Goal: Task Accomplishment & Management: Use online tool/utility

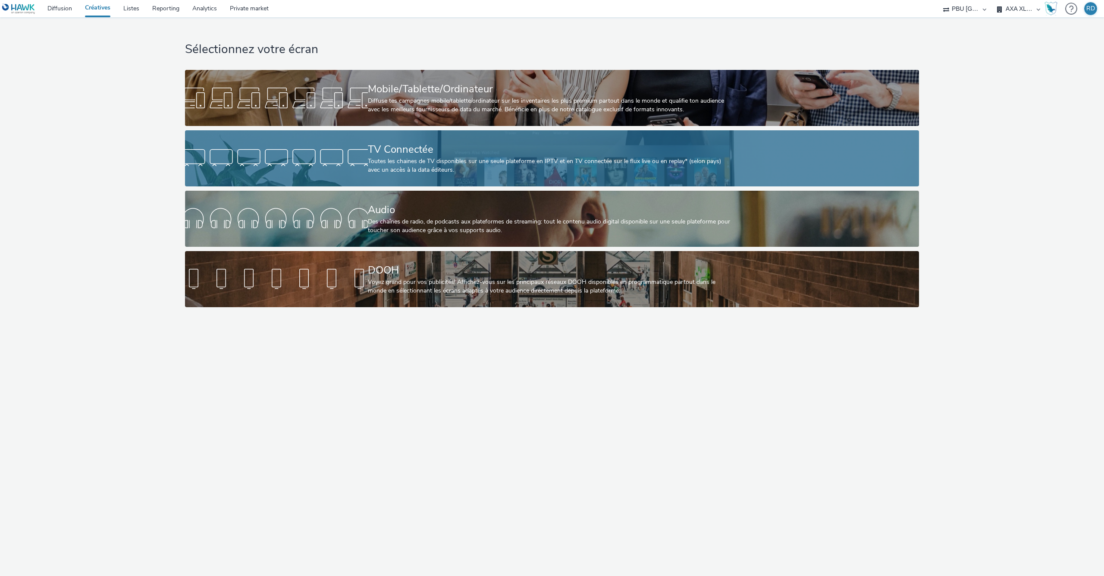
click at [416, 167] on div "Toutes les chaines de TV disponibles sur une seule plateforme en IPTV et en TV …" at bounding box center [550, 166] width 365 height 18
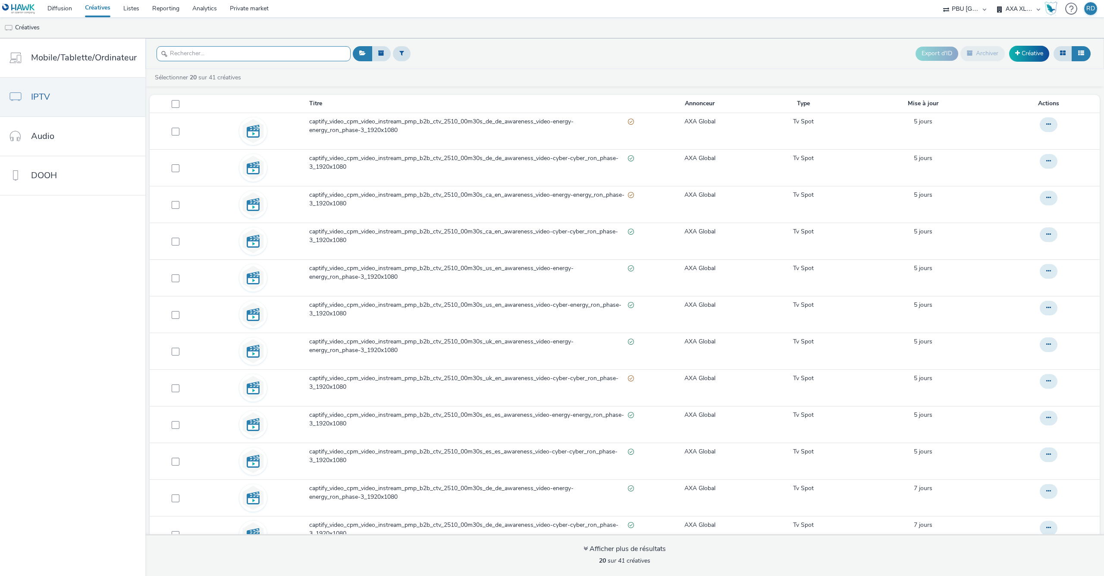
click at [294, 56] on input "text" at bounding box center [254, 53] width 194 height 15
paste input "captify_video_cpm_video_instream_pmp_b2b_ctv_2510_00m30s_es_es_awareness_video-…"
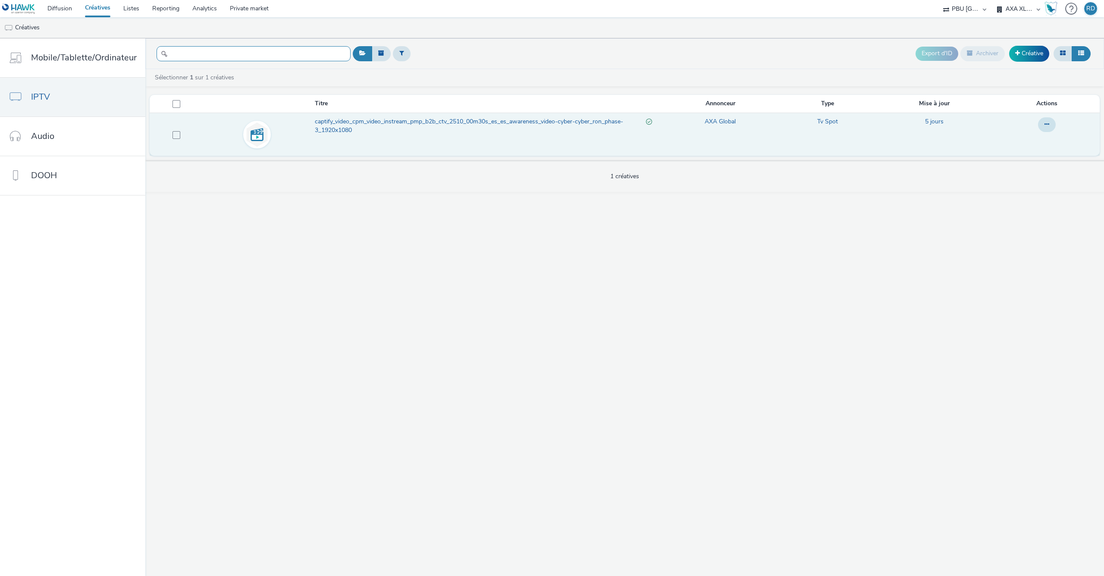
type input "captify_video_cpm_video_instream_pmp_b2b_ctv_2510_00m30s_es_es_awareness_video-…"
click at [440, 127] on span "captify_video_cpm_video_instream_pmp_b2b_ctv_2510_00m30s_es_es_awareness_video-…" at bounding box center [480, 126] width 331 height 18
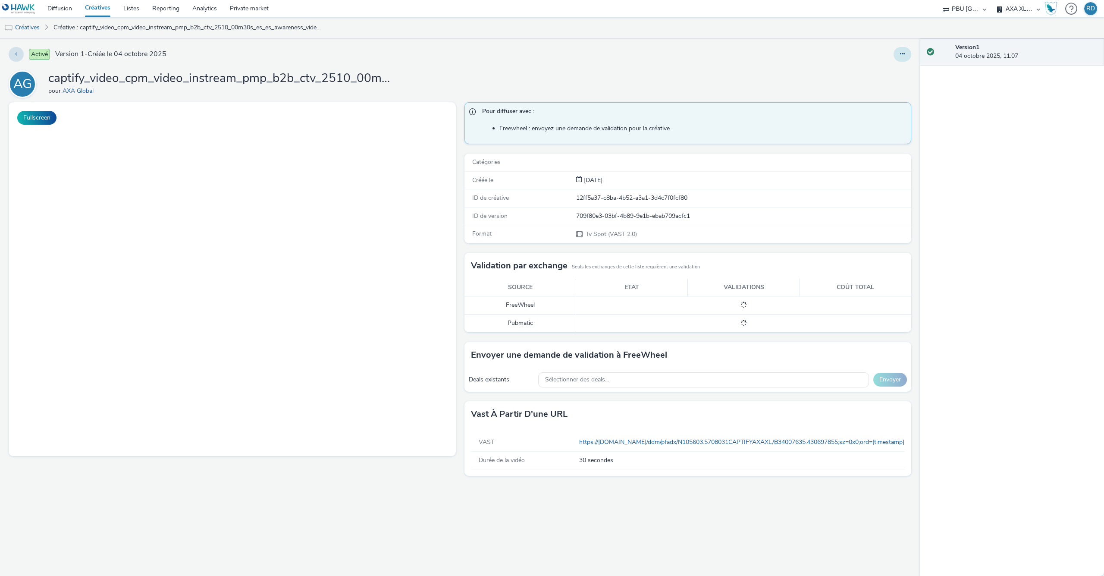
click at [901, 53] on icon at bounding box center [902, 54] width 5 height 6
click at [873, 72] on link "Modifier" at bounding box center [878, 71] width 65 height 17
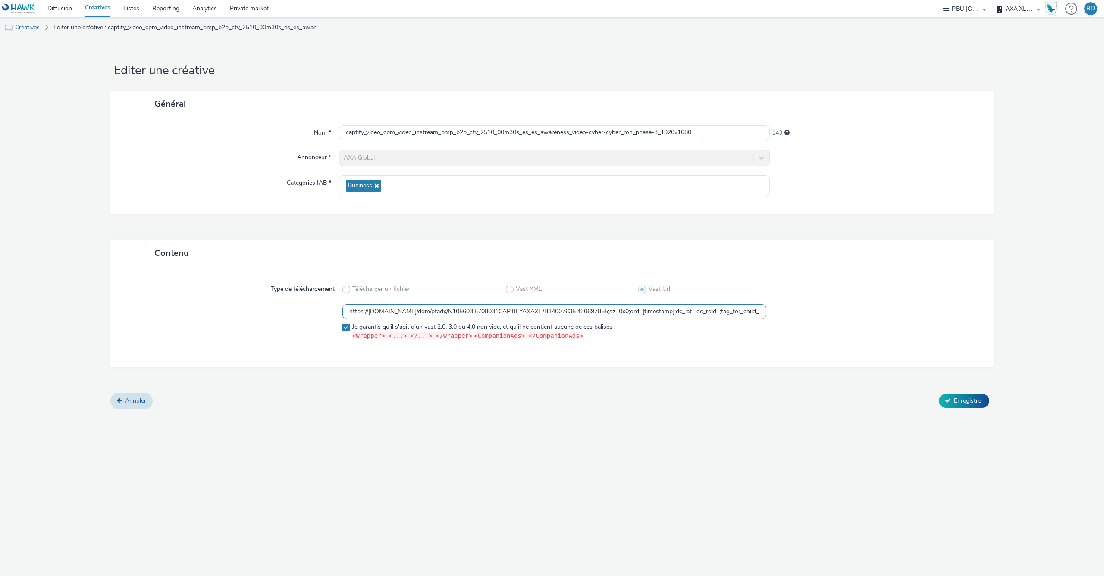
click at [738, 310] on input "https://[DOMAIN_NAME]/ddm/pfadx/N105603.5708031CAPTIFYAXAXL/B34007635.430697855…" at bounding box center [554, 311] width 424 height 15
paste input "[DOMAIN_NAME]/vast?vastUrl=5m5ia01g476230547&xid=axa&yid=captify&zid=axa-ww-xl-…"
type input "https://[DOMAIN_NAME]/vast?vastUrl=5m5ia01g476230547&xid=axa&yid=captify&zid=ax…"
click at [965, 401] on span "Enregistrer" at bounding box center [968, 400] width 29 height 8
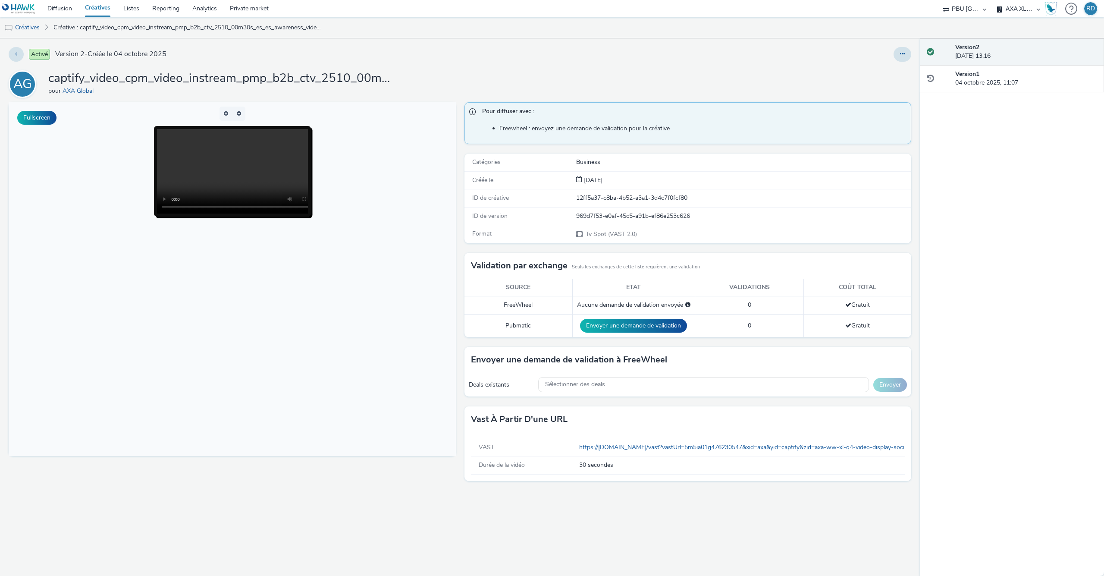
click at [105, 10] on link "Créatives" at bounding box center [97, 8] width 38 height 17
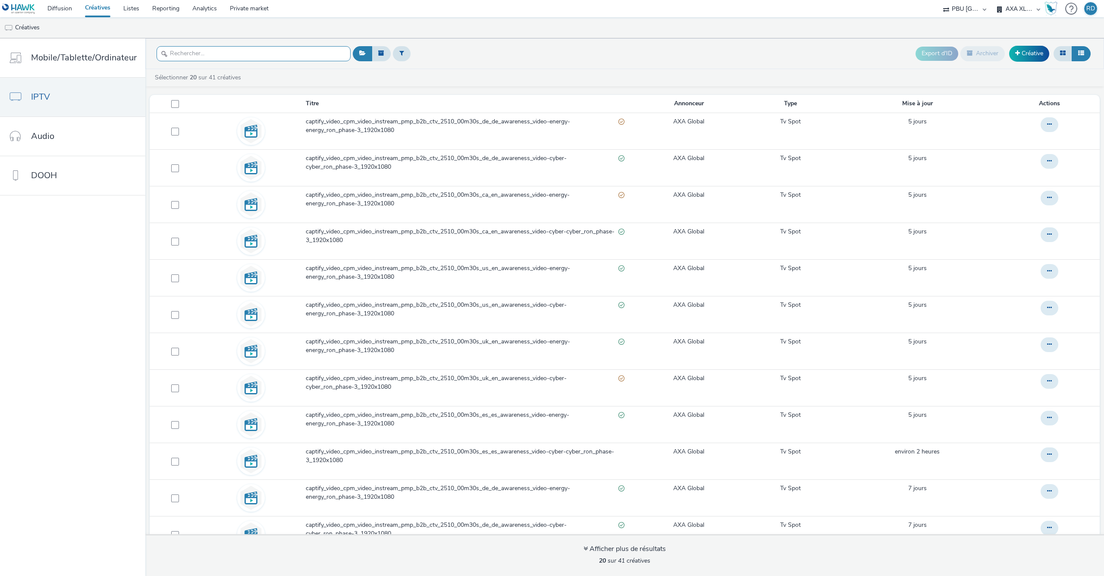
click at [249, 52] on input "text" at bounding box center [254, 53] width 194 height 15
paste input "captify_video_cpm_video_instream_pmp_b2b_ctv_2510_00m30s_es_es_awareness_video-…"
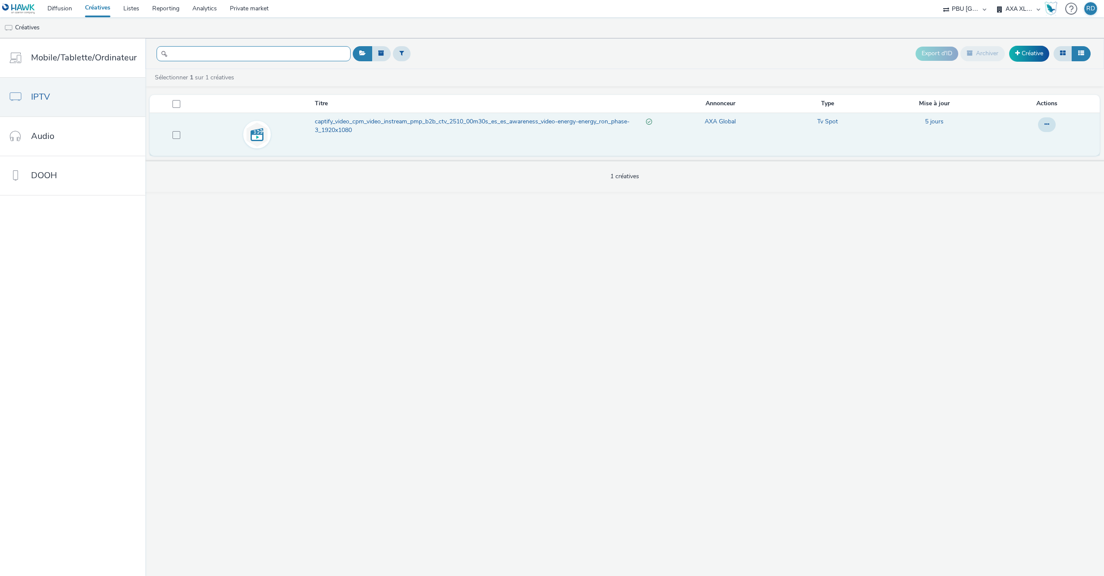
type input "captify_video_cpm_video_instream_pmp_b2b_ctv_2510_00m30s_es_es_awareness_video-…"
click at [365, 133] on span "captify_video_cpm_video_instream_pmp_b2b_ctv_2510_00m30s_es_es_awareness_video-…" at bounding box center [480, 126] width 331 height 18
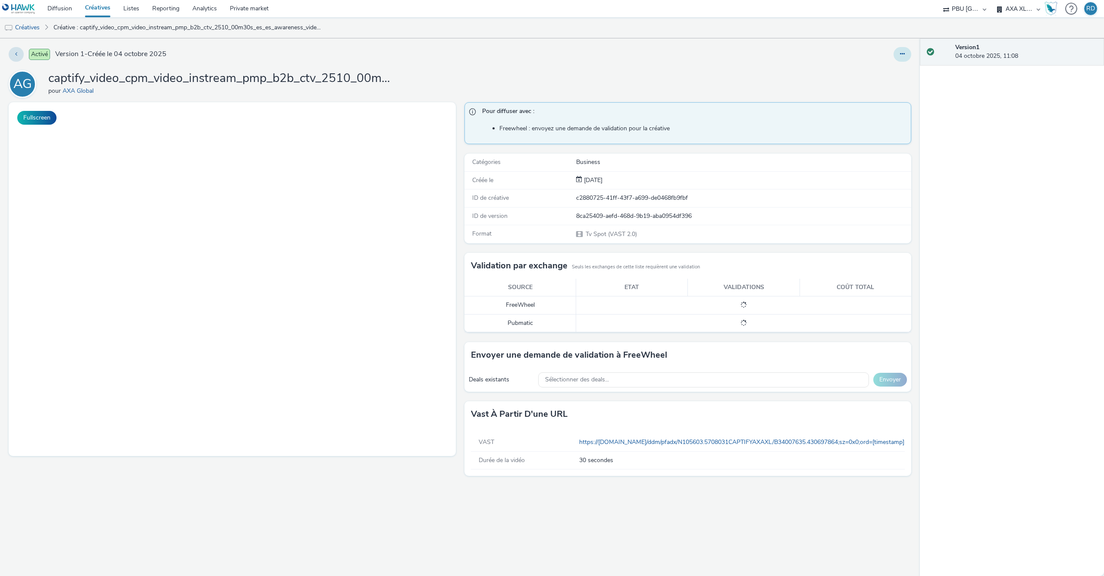
click at [899, 56] on button at bounding box center [902, 54] width 18 height 15
click at [876, 73] on link "Modifier" at bounding box center [878, 71] width 65 height 17
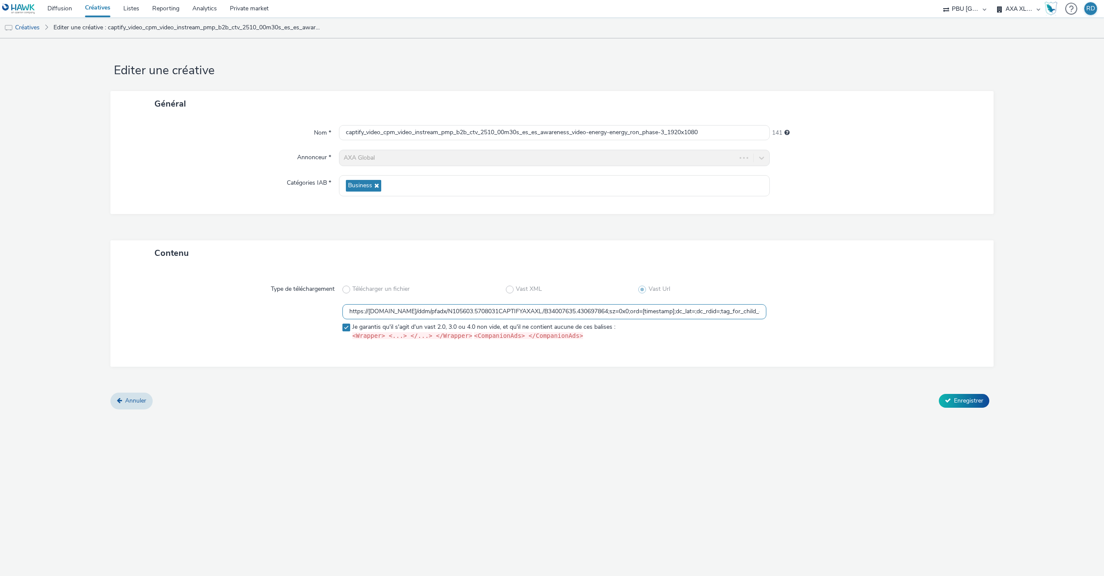
click at [632, 310] on input "https://[DOMAIN_NAME]/ddm/pfadx/N105603.5708031CAPTIFYAXAXL/B34007635.430697864…" at bounding box center [554, 311] width 424 height 15
paste input "[DOMAIN_NAME]/vast?vastUrl=c2r21rod-6309149881&xid=axa&yid=captify&zid=axa-ww-x…"
type input "https://[DOMAIN_NAME]/vast?vastUrl=c2r21rod-6309149881&xid=axa&yid=captify&zid=…"
click at [968, 403] on span "Enregistrer" at bounding box center [968, 400] width 29 height 8
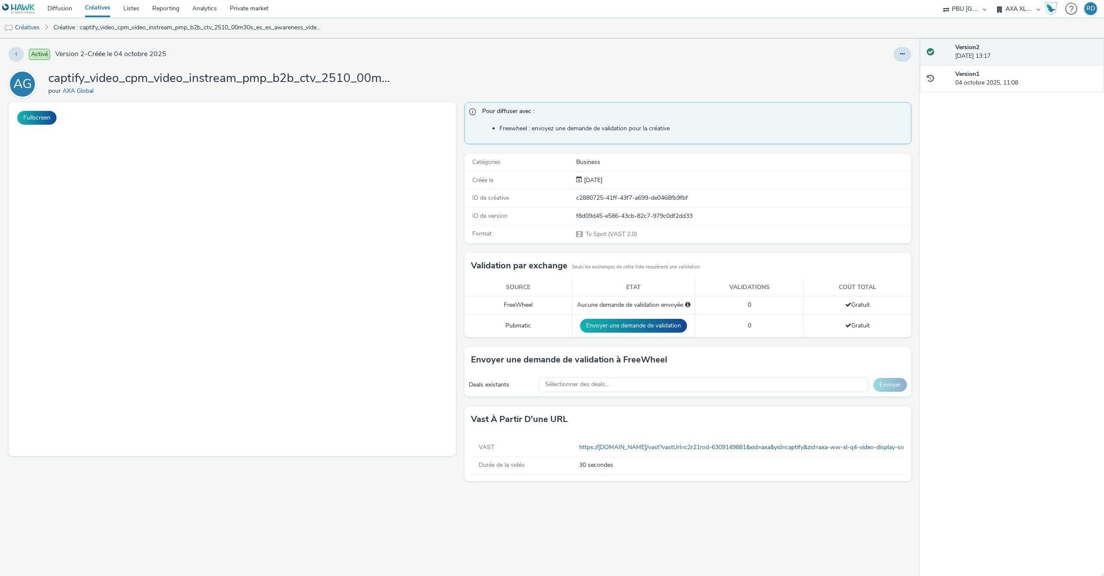
click at [96, 10] on link "Créatives" at bounding box center [97, 8] width 38 height 17
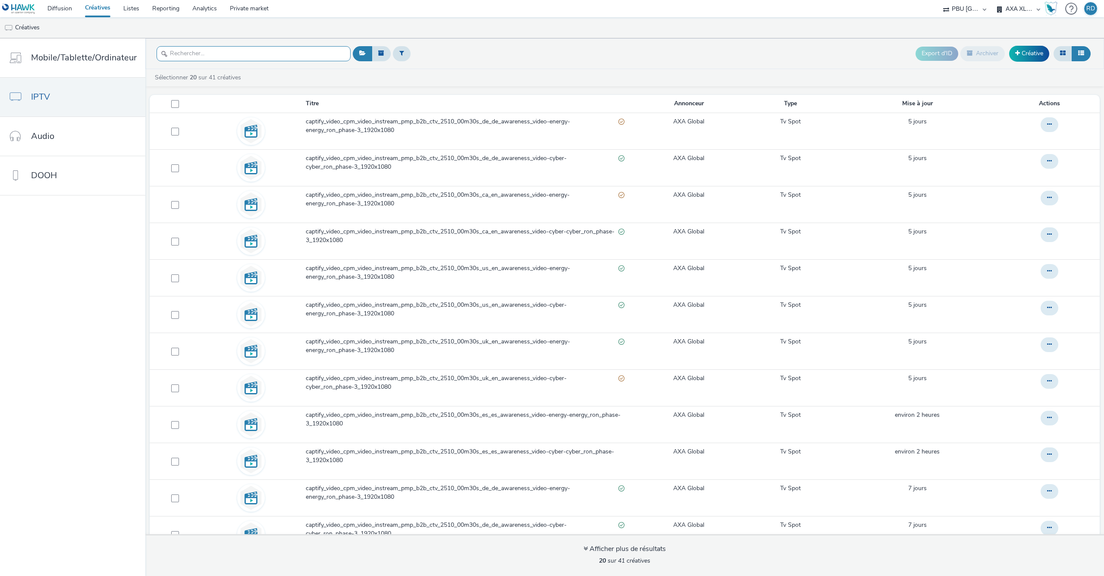
click at [275, 50] on input "text" at bounding box center [254, 53] width 194 height 15
paste input "https://[DOMAIN_NAME]/vast?vastUrl=4ag17vwm4675420654&xid=axa&yid=captify&zid=a…"
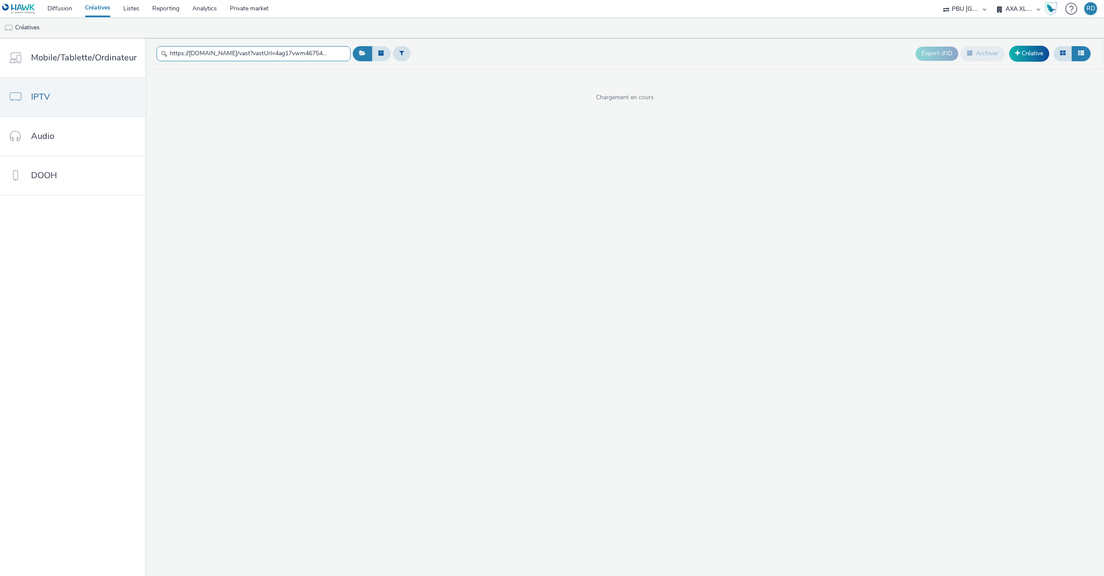
scroll to position [0, 1753]
paste input "captify_video_cpm_video_instream_pmp_b2b_ctv_2510_00m30s_uk_en_awareness_video-…"
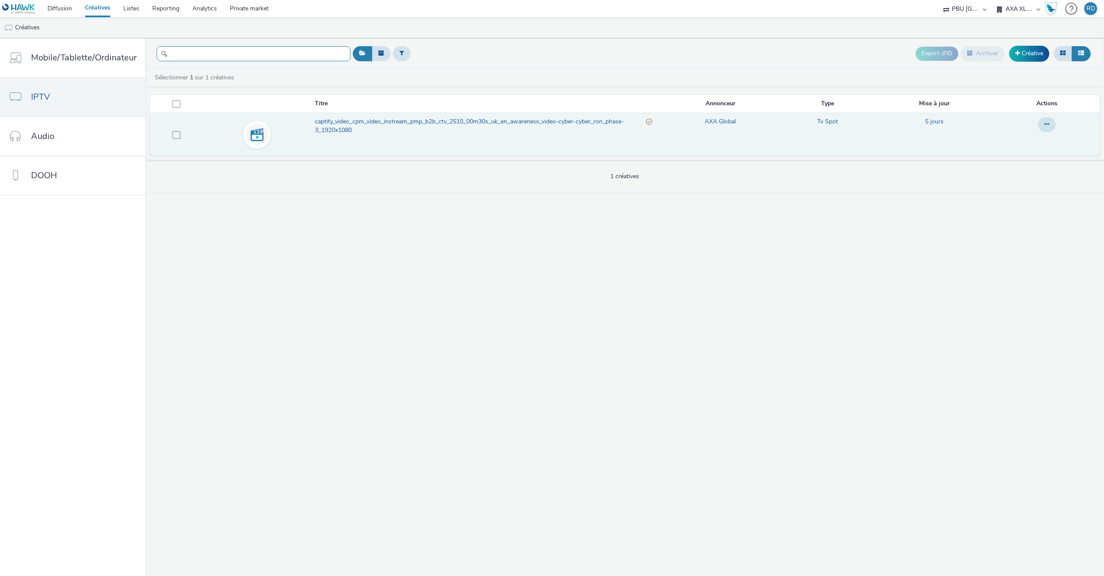
type input "captify_video_cpm_video_instream_pmp_b2b_ctv_2510_00m30s_uk_en_awareness_video-…"
click at [353, 129] on span "captify_video_cpm_video_instream_pmp_b2b_ctv_2510_00m30s_uk_en_awareness_video-…" at bounding box center [480, 126] width 331 height 18
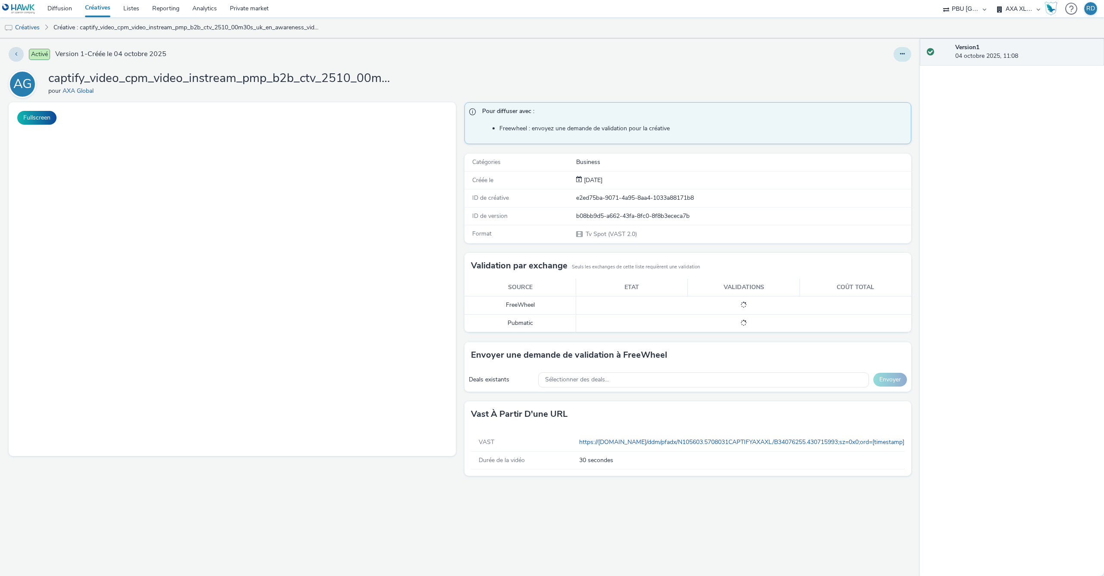
click at [908, 55] on button at bounding box center [902, 54] width 18 height 15
click at [871, 71] on link "Modifier" at bounding box center [878, 71] width 65 height 17
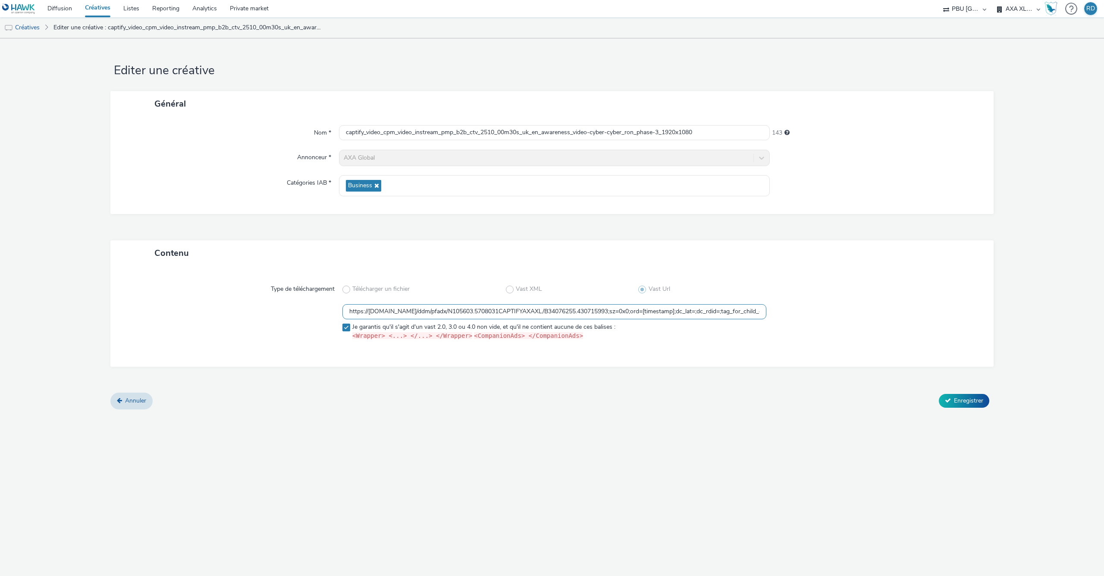
click at [605, 313] on input "https://[DOMAIN_NAME]/ddm/pfadx/N105603.5708031CAPTIFYAXAXL/B34076255.430715993…" at bounding box center [554, 311] width 424 height 15
paste input "[DOMAIN_NAME]/vast?vastUrl=4ag17vwm4675420654&xid=axa&yid=captify&zid=axa-ww-xl…"
type input "https://[DOMAIN_NAME]/vast?vastUrl=4ag17vwm4675420654&xid=axa&yid=captify&zid=a…"
click at [978, 401] on span "Enregistrer" at bounding box center [968, 400] width 29 height 8
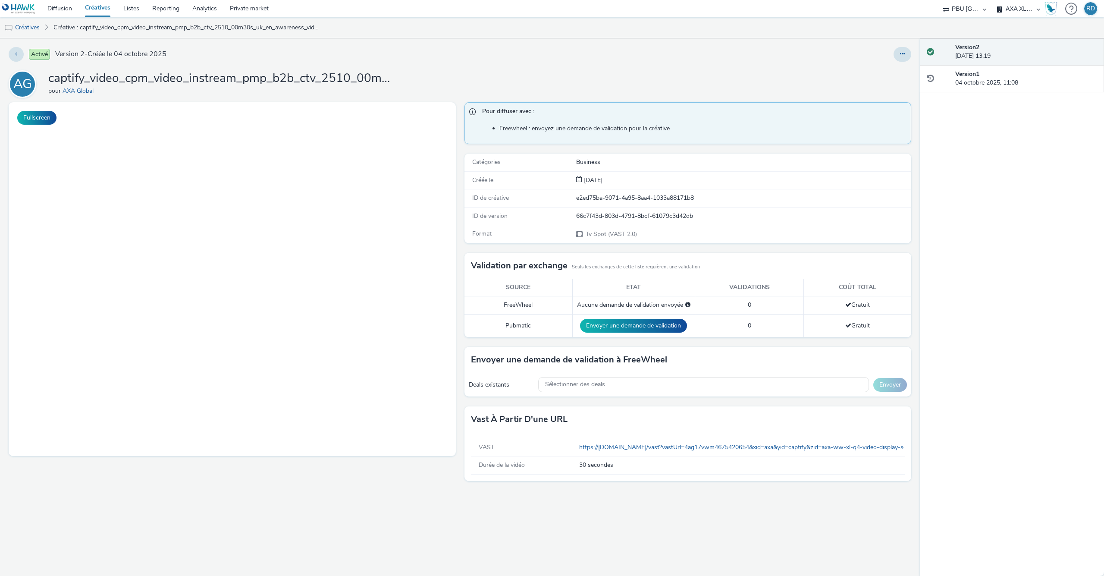
click at [100, 13] on link "Créatives" at bounding box center [97, 8] width 38 height 17
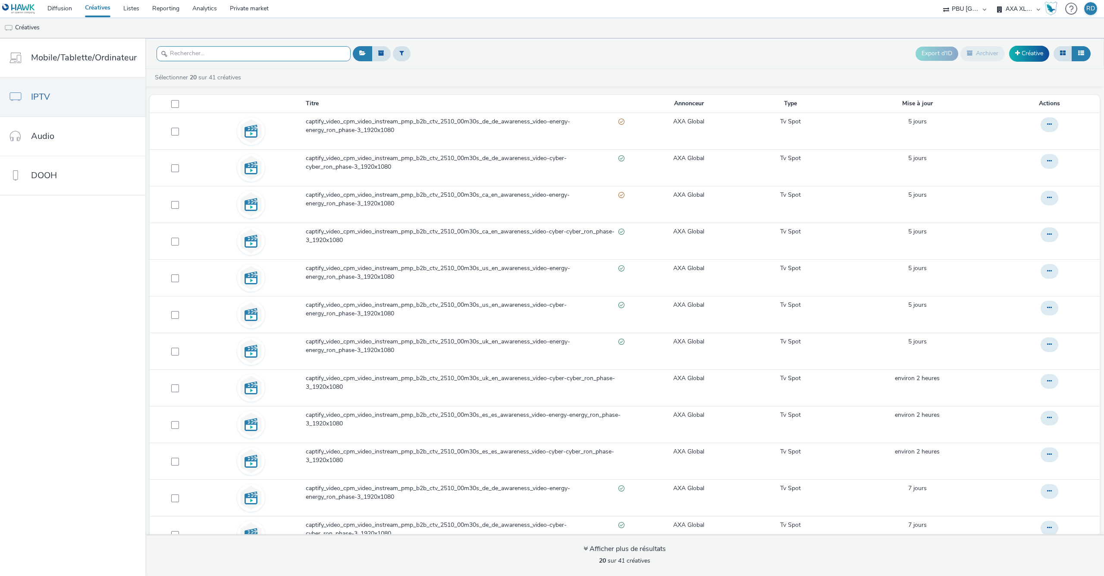
click at [218, 52] on input "text" at bounding box center [254, 53] width 194 height 15
paste input "captify_video_cpm_video_instream_pmp_b2b_ctv_2510_00m30s_uk_en_awareness_video-…"
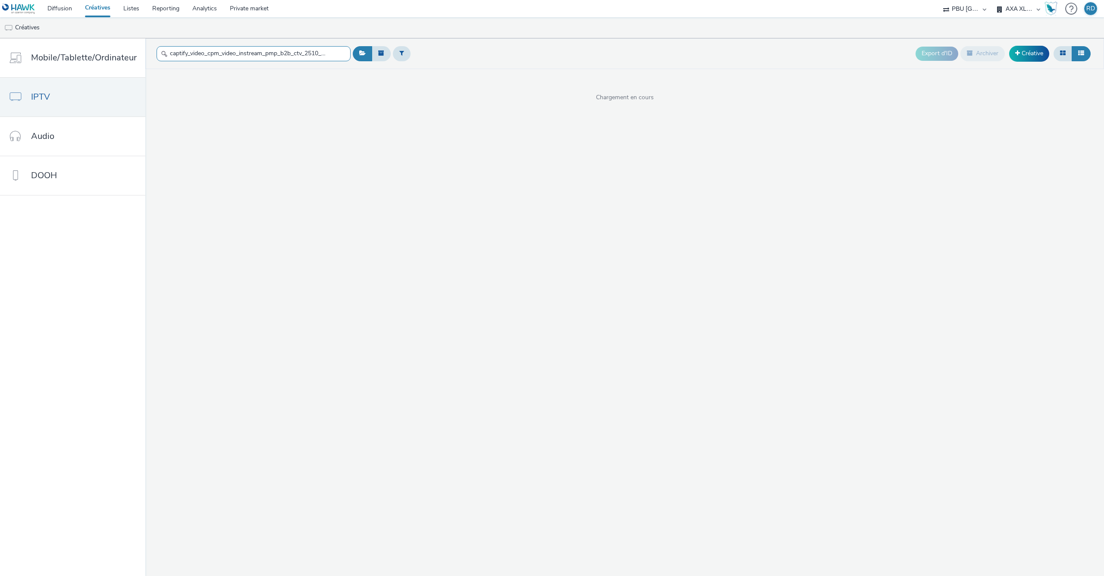
scroll to position [0, 200]
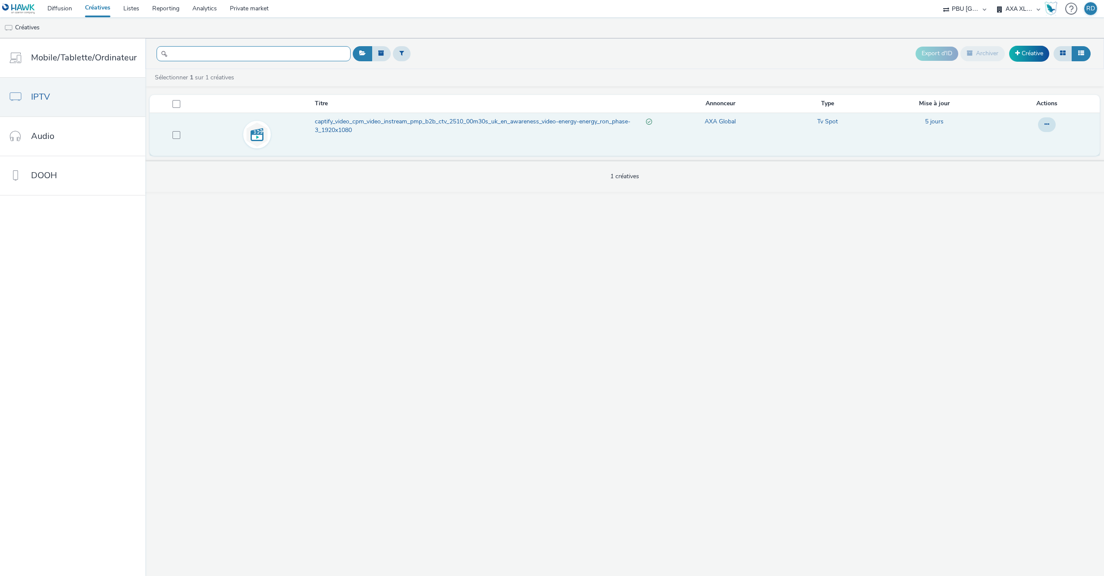
type input "captify_video_cpm_video_instream_pmp_b2b_ctv_2510_00m30s_uk_en_awareness_video-…"
click at [360, 136] on link "captify_video_cpm_video_instream_pmp_b2b_ctv_2510_00m30s_uk_en_awareness_video-…" at bounding box center [485, 128] width 341 height 22
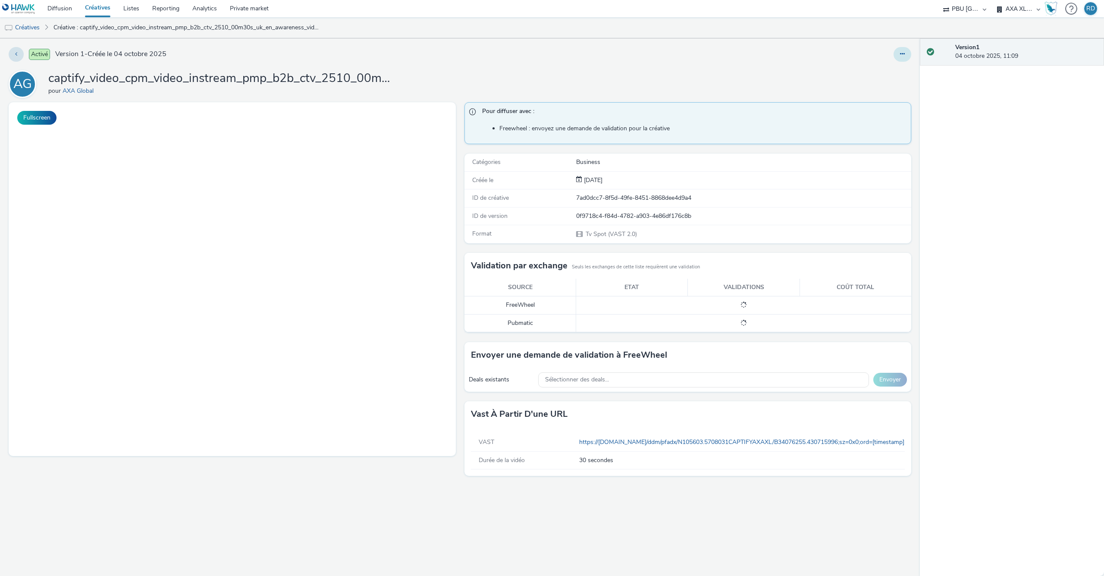
click at [900, 55] on icon at bounding box center [902, 54] width 5 height 6
click at [873, 71] on link "Modifier" at bounding box center [878, 71] width 65 height 17
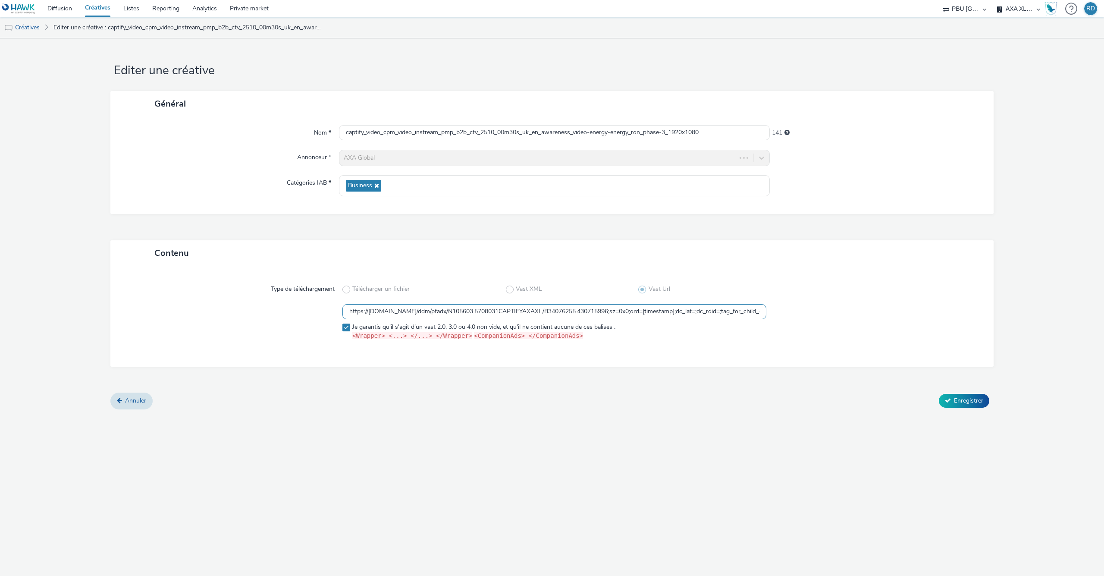
click at [594, 310] on input "https://[DOMAIN_NAME]/ddm/pfadx/N105603.5708031CAPTIFYAXAXL/B34076255.430715996…" at bounding box center [554, 311] width 424 height 15
paste input "[DOMAIN_NAME]/vast?vastUrl=urw1fcmy-4191042110&xid=axa&yid=captify&zid=axa-ww-x…"
type input "https://[DOMAIN_NAME]/vast?vastUrl=urw1fcmy-4191042110&xid=axa&yid=captify&zid=…"
click at [955, 400] on span "Enregistrer" at bounding box center [968, 400] width 29 height 8
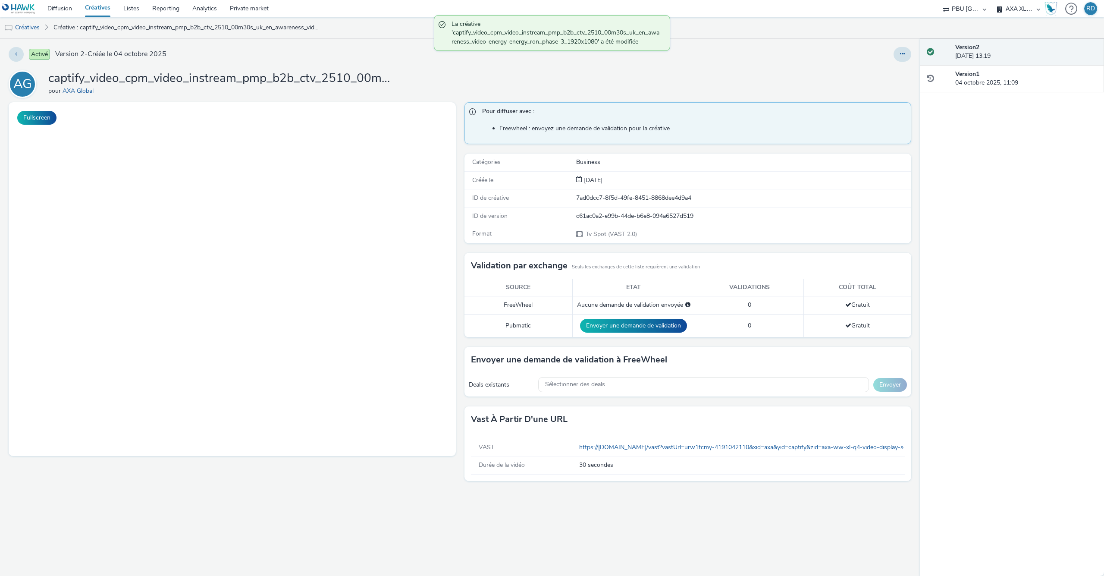
click at [93, 4] on link "Créatives" at bounding box center [97, 8] width 38 height 17
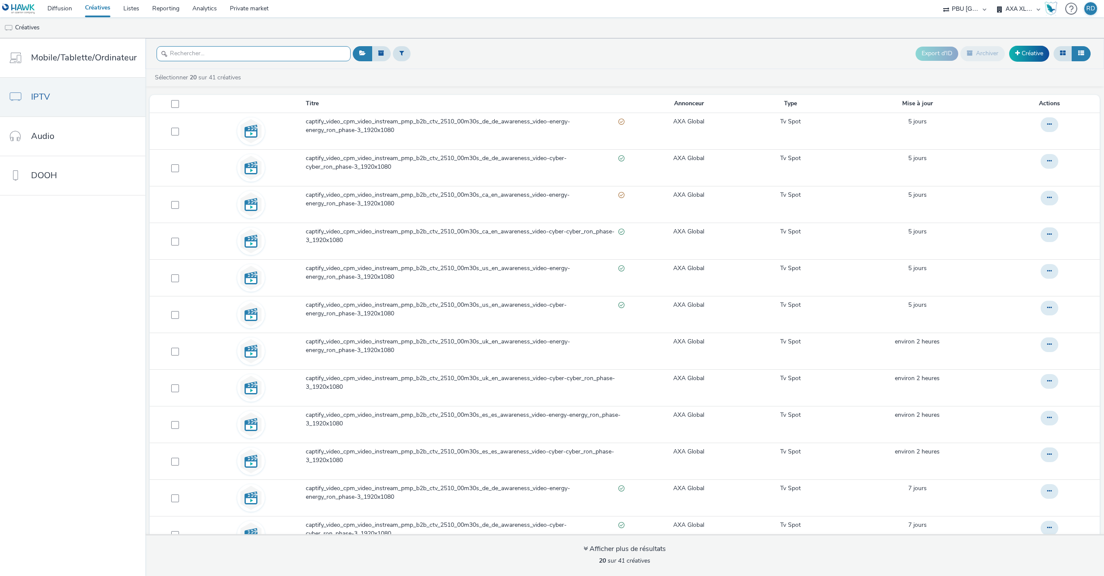
click at [280, 57] on input "text" at bounding box center [254, 53] width 194 height 15
paste input "captify_video_cpm_video_instream_pmp_b2b_ctv_2510_00m30s_us_en_awareness_video-…"
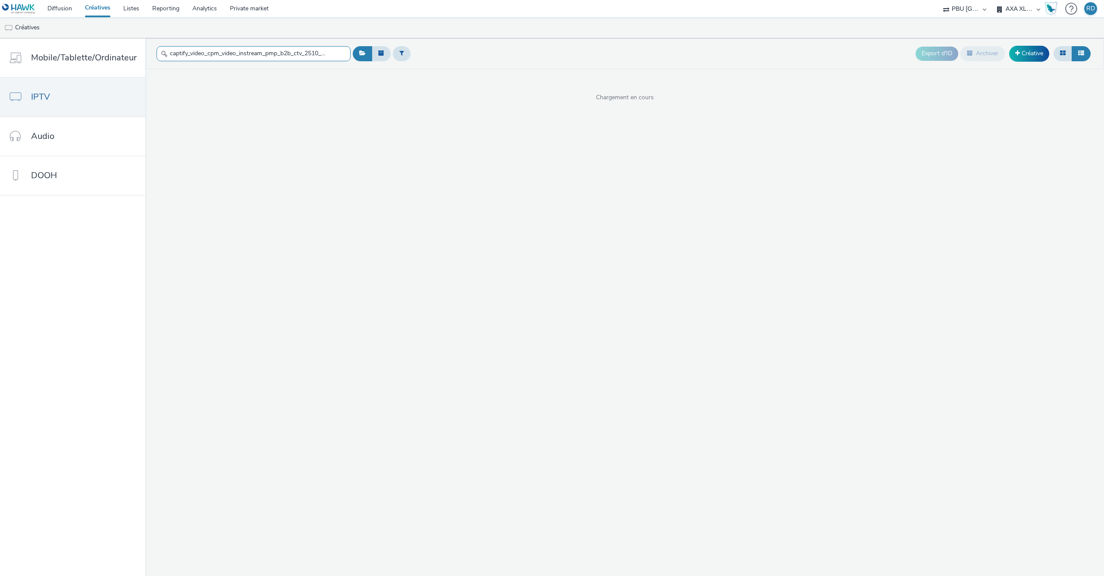
scroll to position [0, 197]
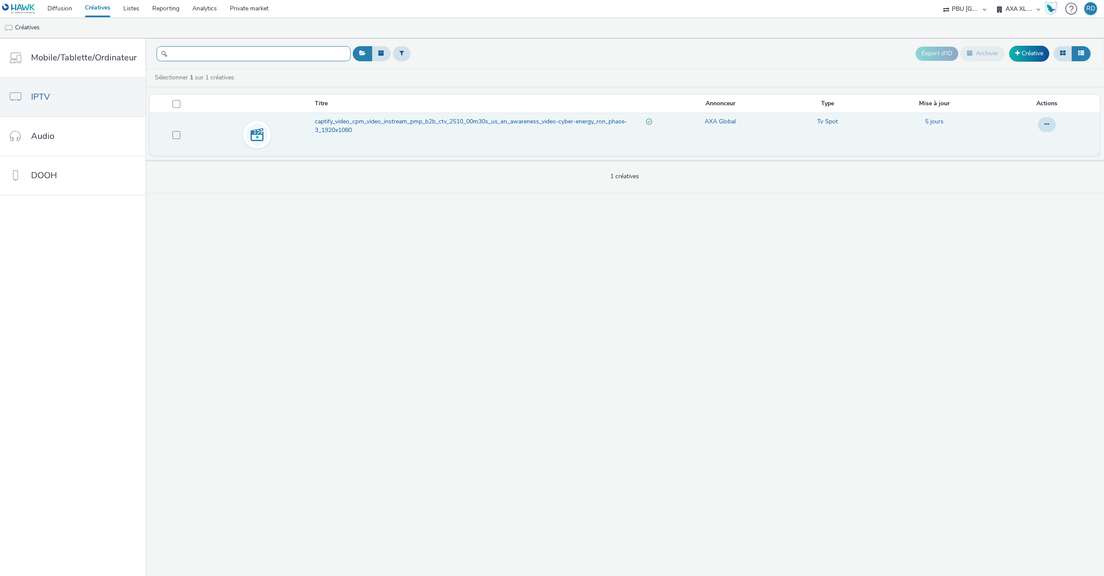
type input "captify_video_cpm_video_instream_pmp_b2b_ctv_2510_00m30s_us_en_awareness_video-…"
click at [381, 135] on span "captify_video_cpm_video_instream_pmp_b2b_ctv_2510_00m30s_us_en_awareness_video-…" at bounding box center [480, 126] width 331 height 18
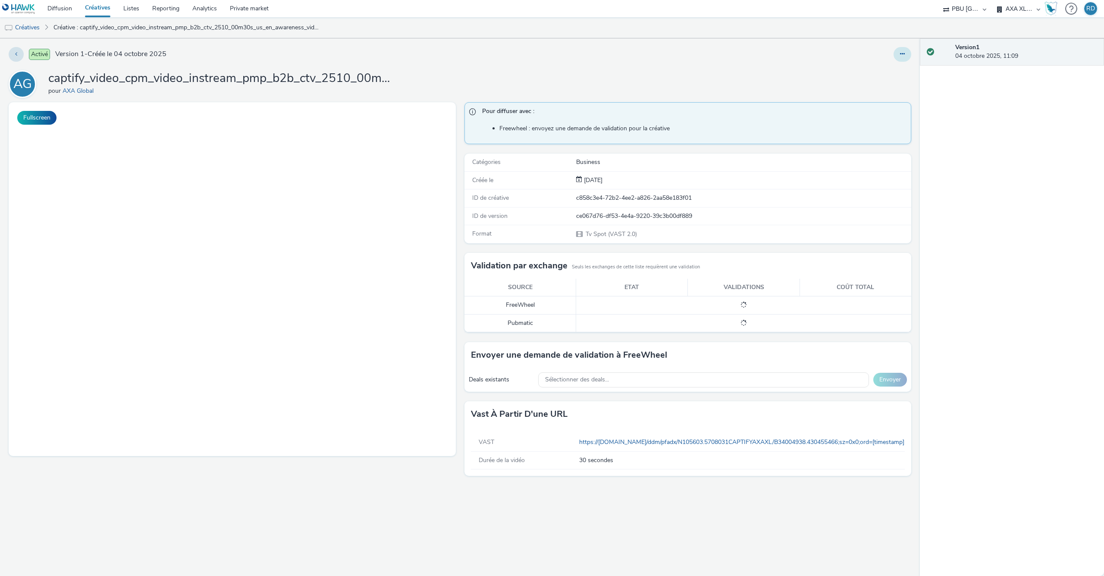
click at [897, 55] on button at bounding box center [902, 54] width 18 height 15
click at [874, 67] on link "Modifier" at bounding box center [878, 71] width 65 height 17
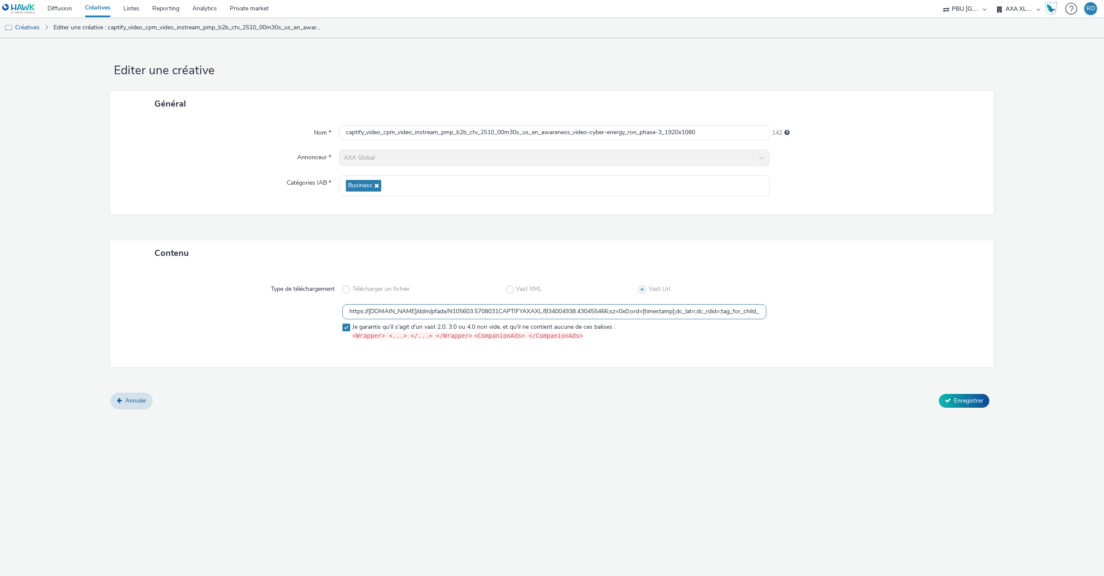
click at [504, 313] on input "https://[DOMAIN_NAME]/ddm/pfadx/N105603.5708031CAPTIFYAXAXL/B34004938.430455466…" at bounding box center [554, 311] width 424 height 15
paste input "[DOMAIN_NAME]/vast?vastUrl=uodpzegr-1451986402&xid=axa&yid=captify&zid=axa-ww-x…"
type input "https://[DOMAIN_NAME]/vast?vastUrl=uodpzegr-1451986402&xid=axa&yid=captify&zid=…"
click at [967, 398] on span "Enregistrer" at bounding box center [968, 400] width 29 height 8
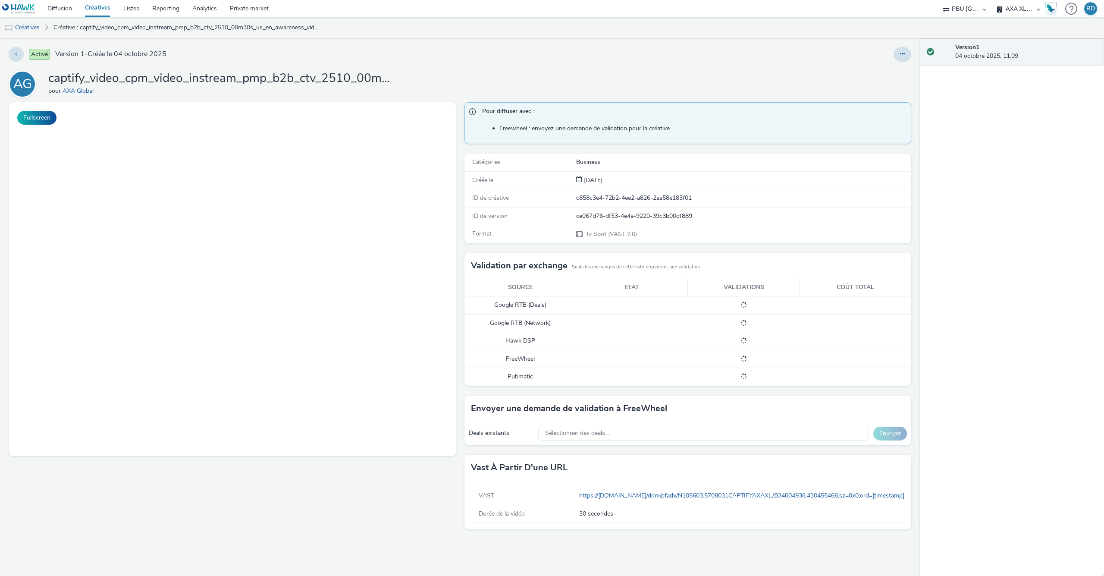
click at [100, 4] on link "Créatives" at bounding box center [97, 8] width 38 height 17
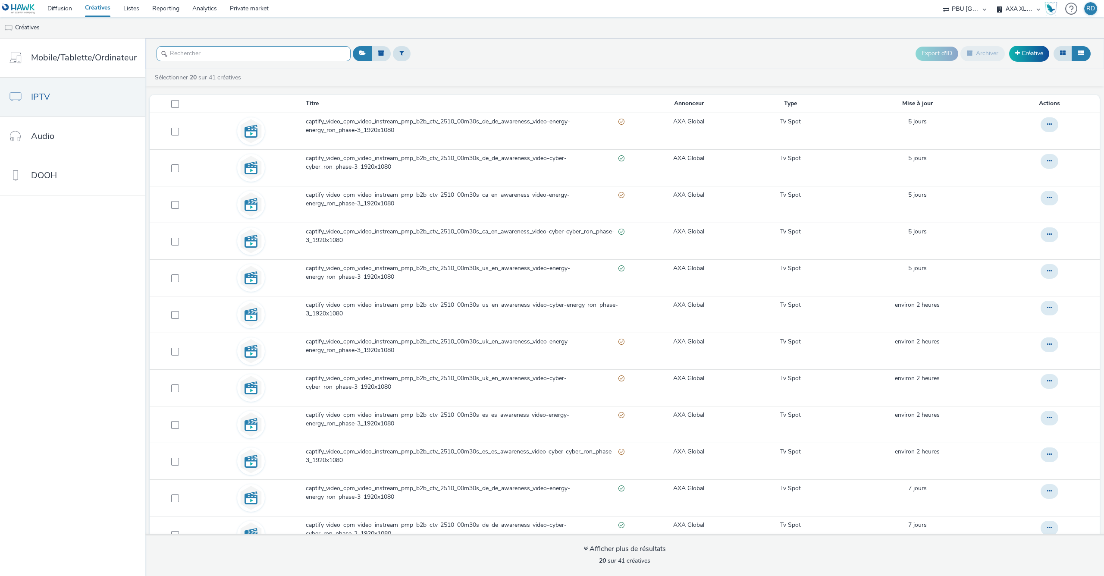
click at [207, 50] on input "text" at bounding box center [254, 53] width 194 height 15
paste input "captify_video_cpm_video_instream_pmp_b2b_ctv_2510_00m30s_us_en_awareness_video-…"
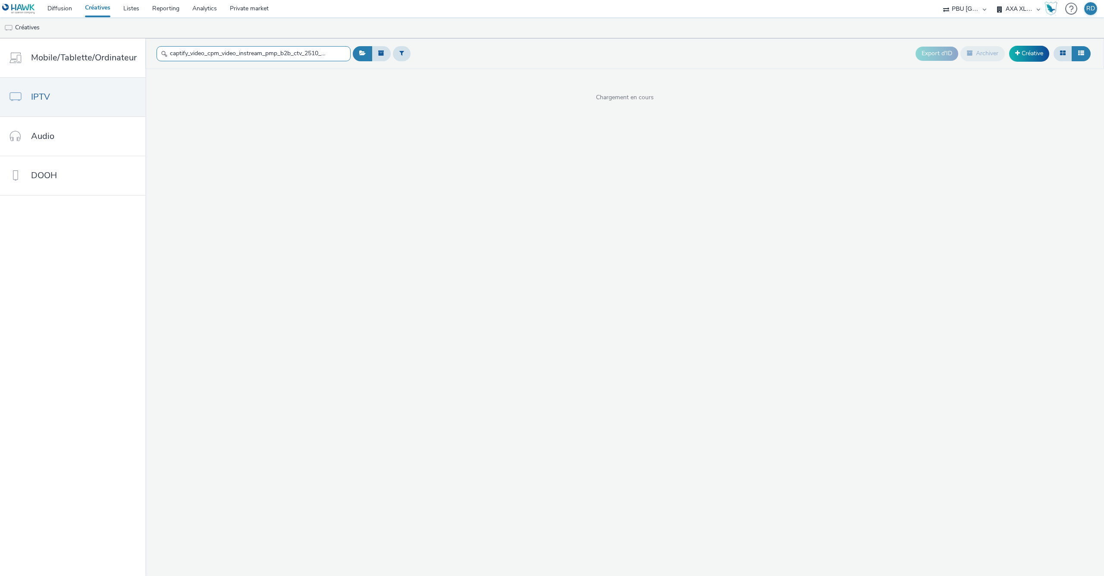
scroll to position [0, 200]
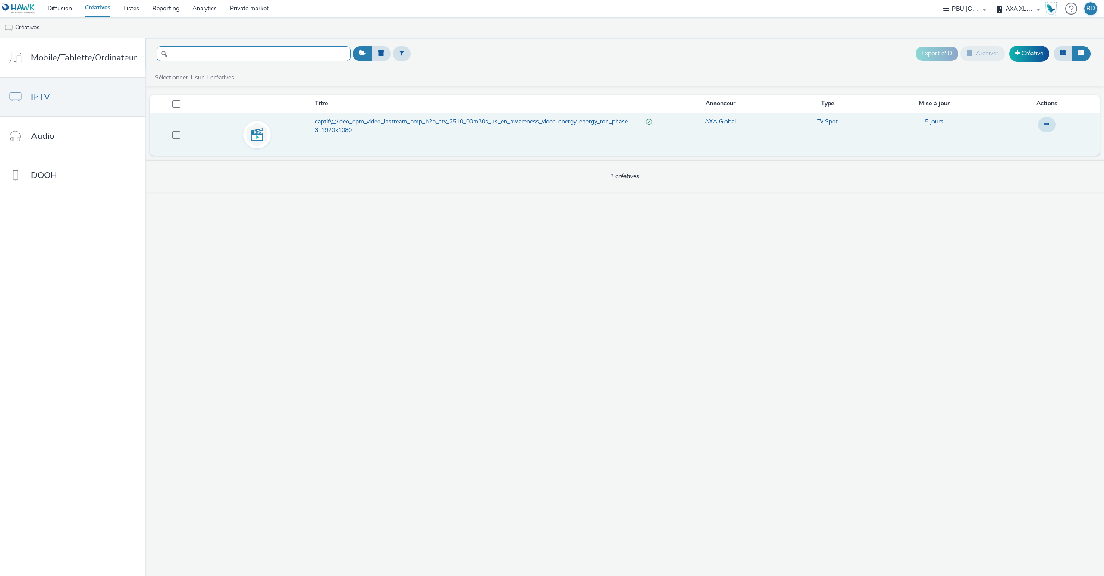
type input "captify_video_cpm_video_instream_pmp_b2b_ctv_2510_00m30s_us_en_awareness_video-…"
click at [373, 134] on span "captify_video_cpm_video_instream_pmp_b2b_ctv_2510_00m30s_us_en_awareness_video-…" at bounding box center [480, 126] width 331 height 18
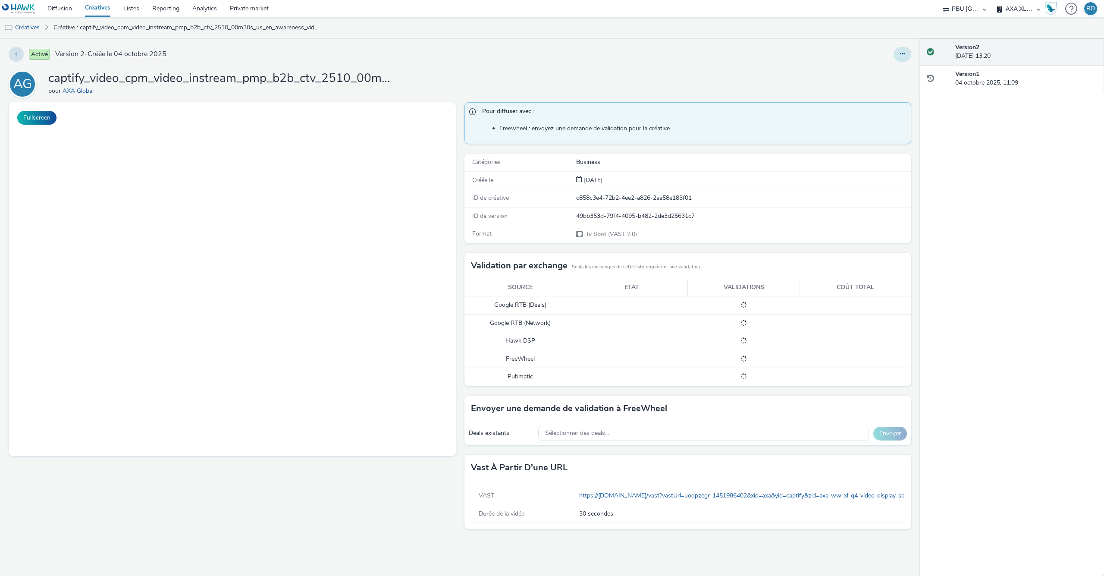
click at [895, 57] on button at bounding box center [902, 54] width 18 height 15
click at [888, 69] on link "Modifier" at bounding box center [878, 71] width 65 height 17
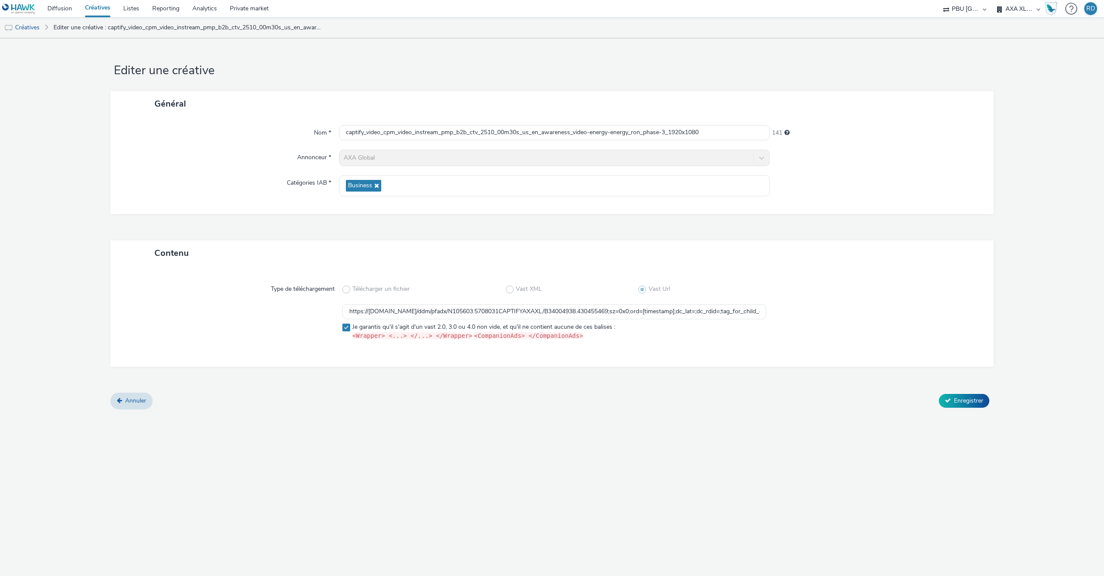
type input "captify_video_cpm_video_instream_pmp_b2b_ctv_2510_00m30s_us_en_awareness_video-…"
click at [466, 305] on input "https://[DOMAIN_NAME]/vast?vastUrl=uodpzegr-1451986402&xid=axa&yid=captify&zid=…" at bounding box center [554, 311] width 424 height 15
paste input "aacu9ksk-1191998498"
type input "https://[DOMAIN_NAME]/vast?vastUrl=aacu9ksk-1191998498&xid=axa&yid=captify&zid=…"
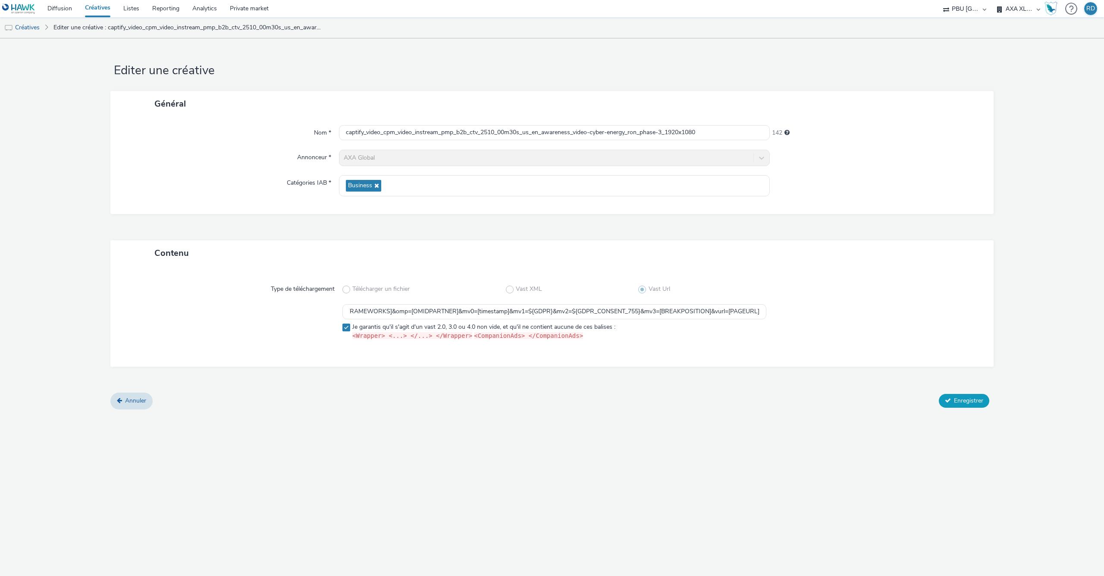
click at [976, 399] on span "Enregistrer" at bounding box center [968, 400] width 29 height 8
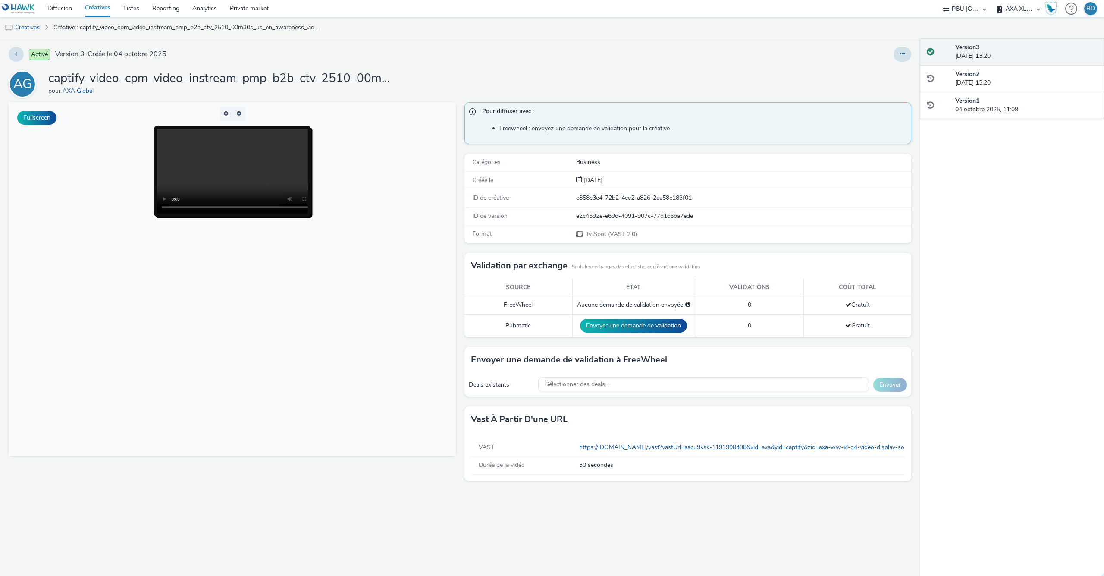
click at [88, 10] on link "Créatives" at bounding box center [97, 8] width 38 height 17
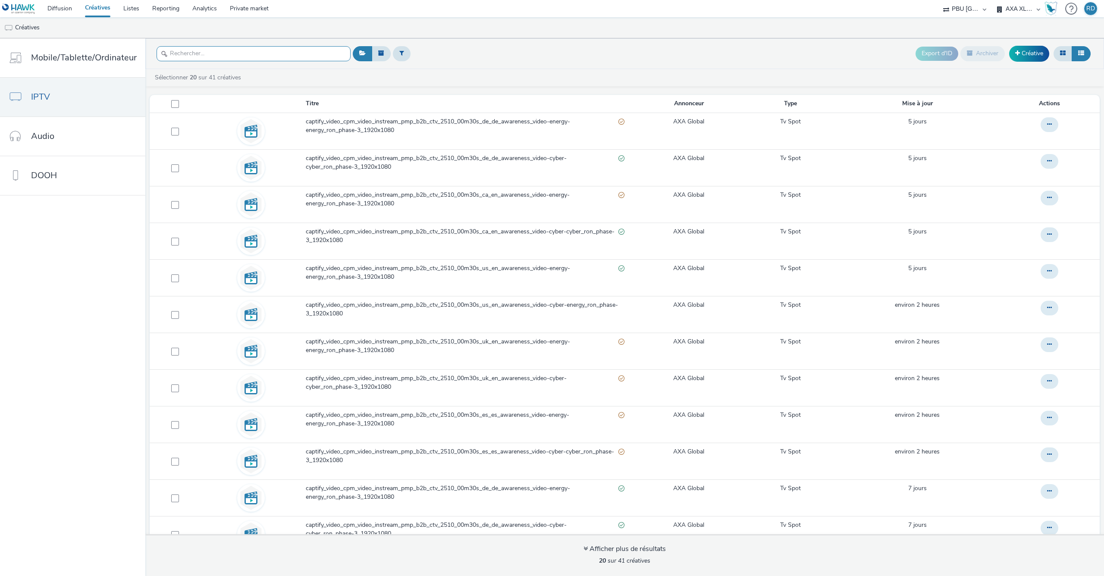
click at [293, 58] on input "text" at bounding box center [254, 53] width 194 height 15
paste input "captify_video_cpm_video_instream_pmp_b2b_ctv_2510_00m30s_us_en_awareness_video-…"
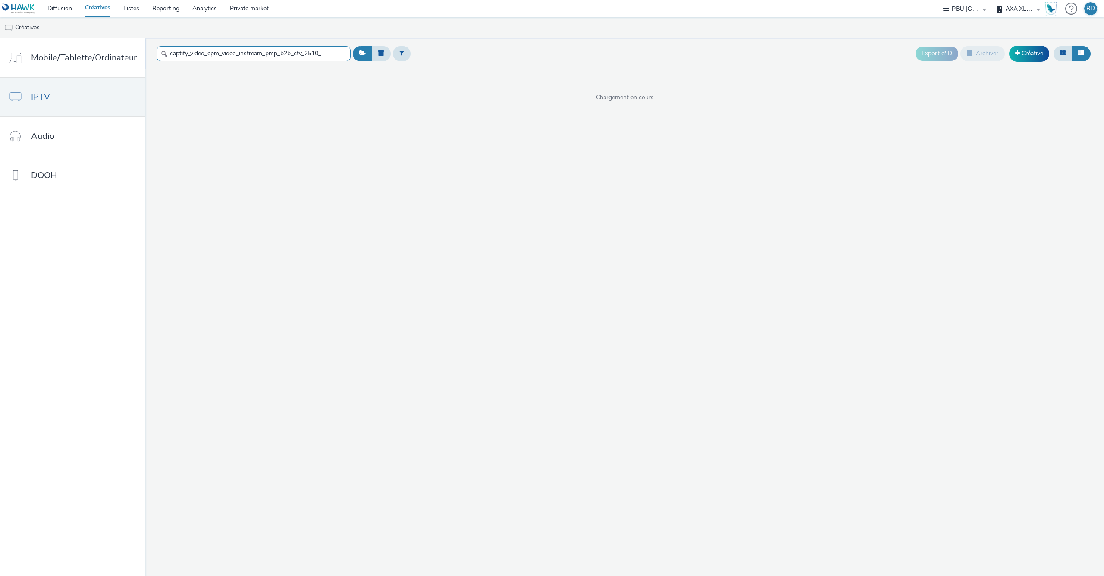
scroll to position [0, 197]
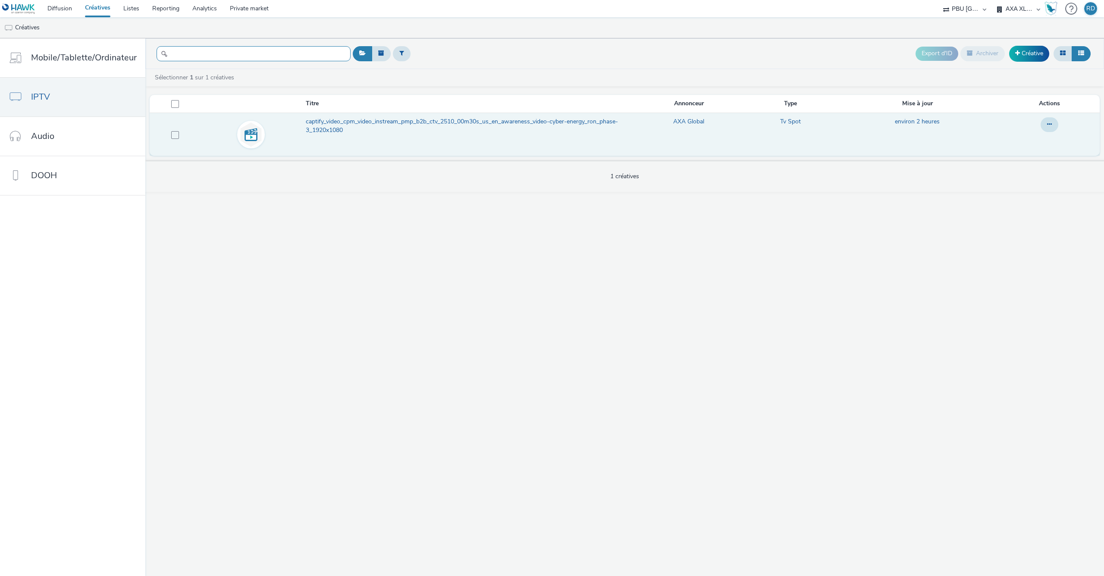
type input "captify_video_cpm_video_instream_pmp_b2b_ctv_2510_00m30s_us_en_awareness_video-…"
click at [382, 132] on span "captify_video_cpm_video_instream_pmp_b2b_ctv_2510_00m30s_us_en_awareness_video-…" at bounding box center [465, 126] width 318 height 18
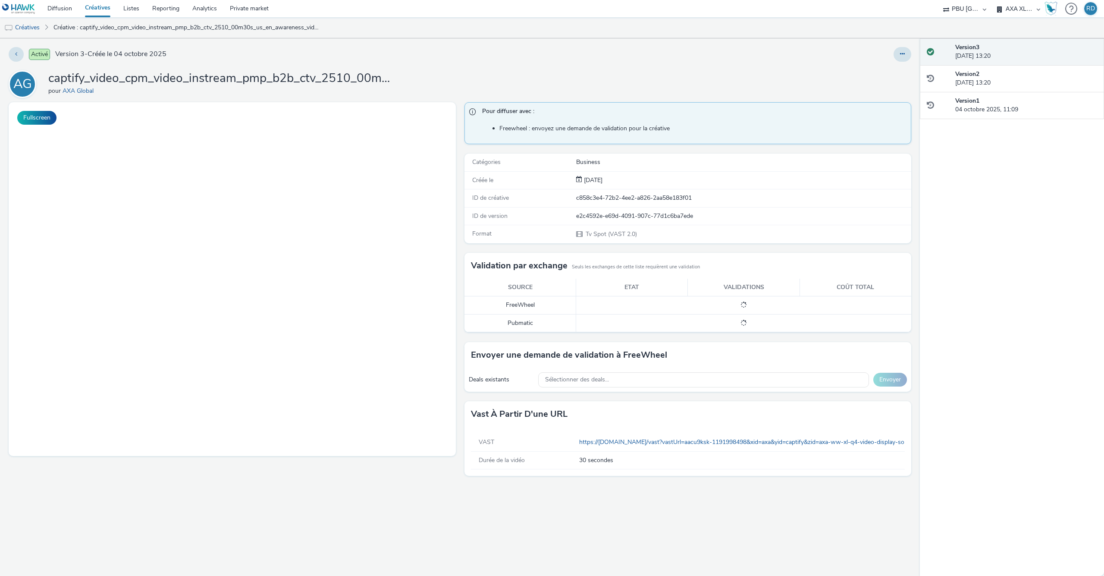
click at [92, 2] on link "Créatives" at bounding box center [97, 8] width 38 height 17
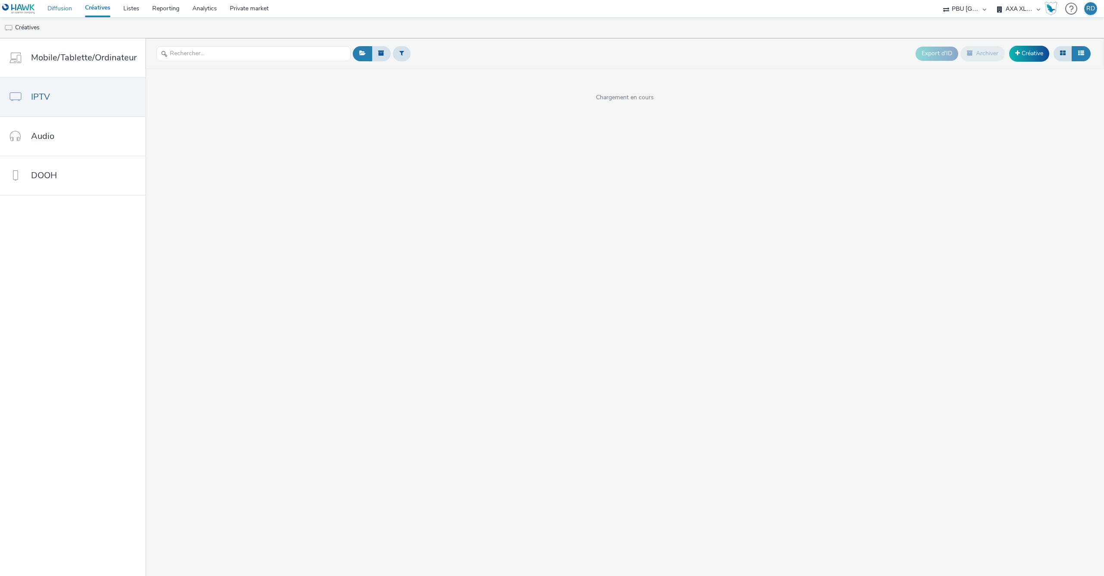
click at [63, 3] on link "Diffusion" at bounding box center [60, 8] width 38 height 17
